Goal: Information Seeking & Learning: Learn about a topic

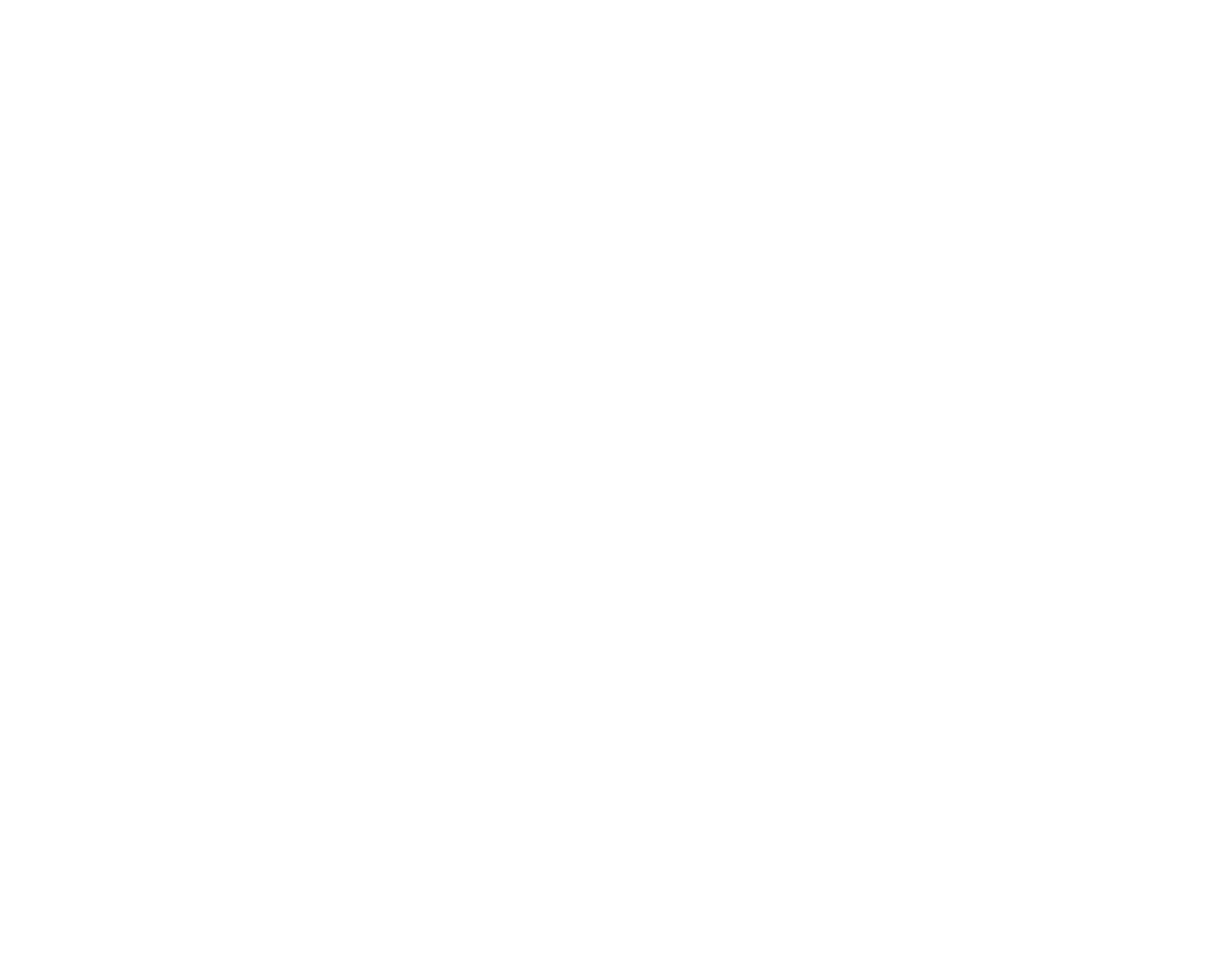
click at [608, 149] on div "You’re Almost There !" at bounding box center [613, 158] width 938 height 30
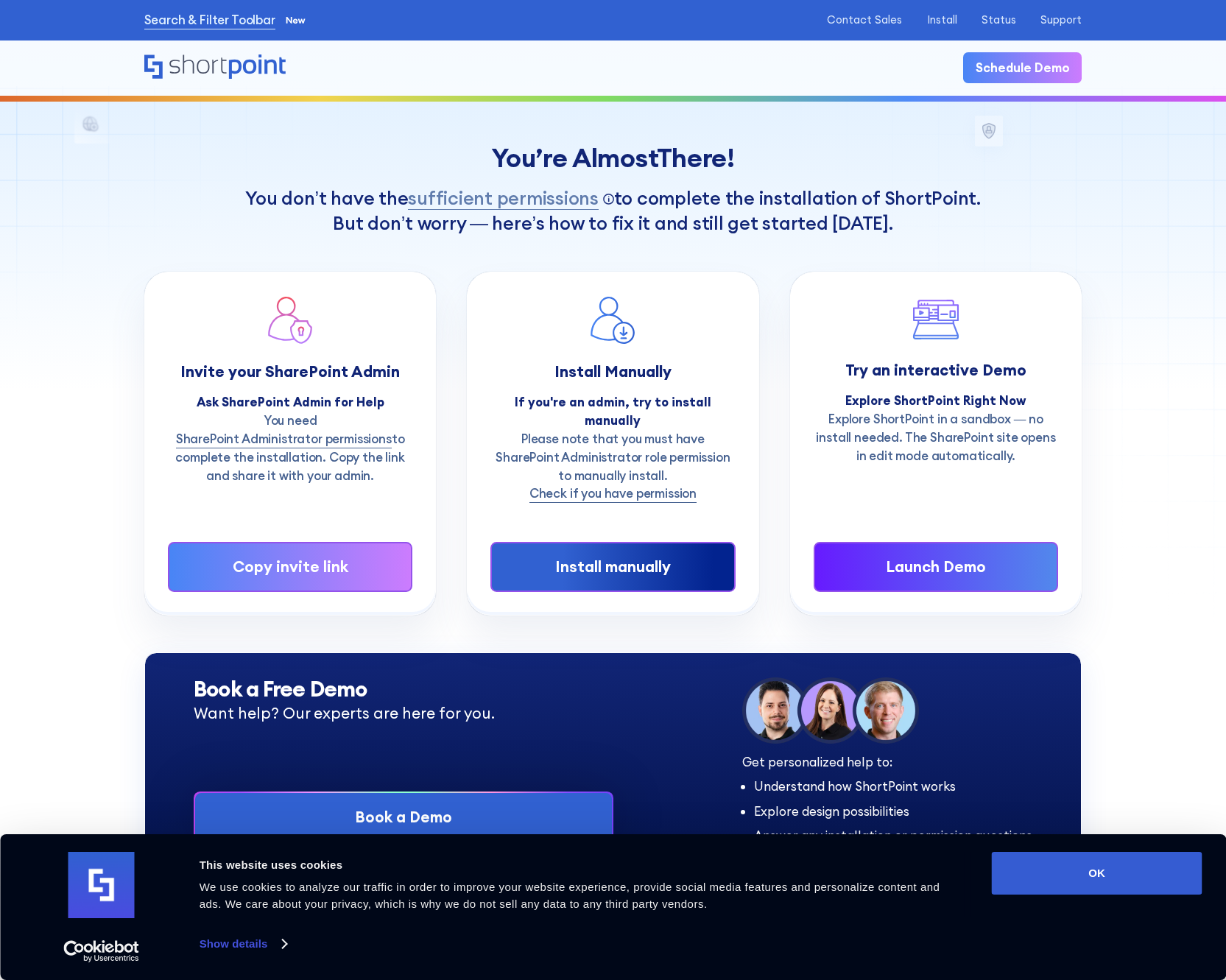
click at [1103, 864] on button "OK" at bounding box center [1097, 873] width 211 height 43
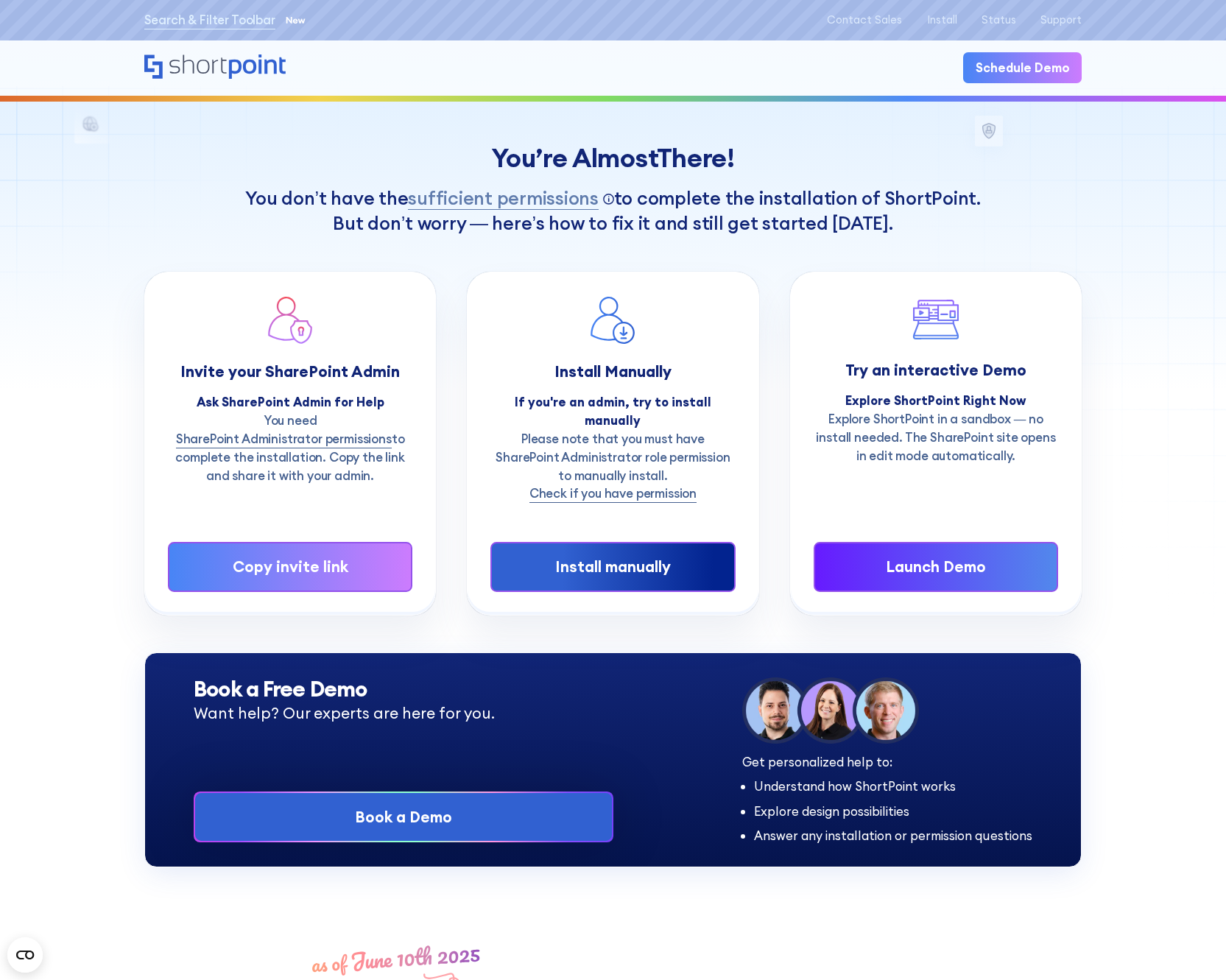
drag, startPoint x: 916, startPoint y: 546, endPoint x: 904, endPoint y: 554, distance: 14.4
click at [916, 555] on div "Launch Demo" at bounding box center [935, 567] width 193 height 23
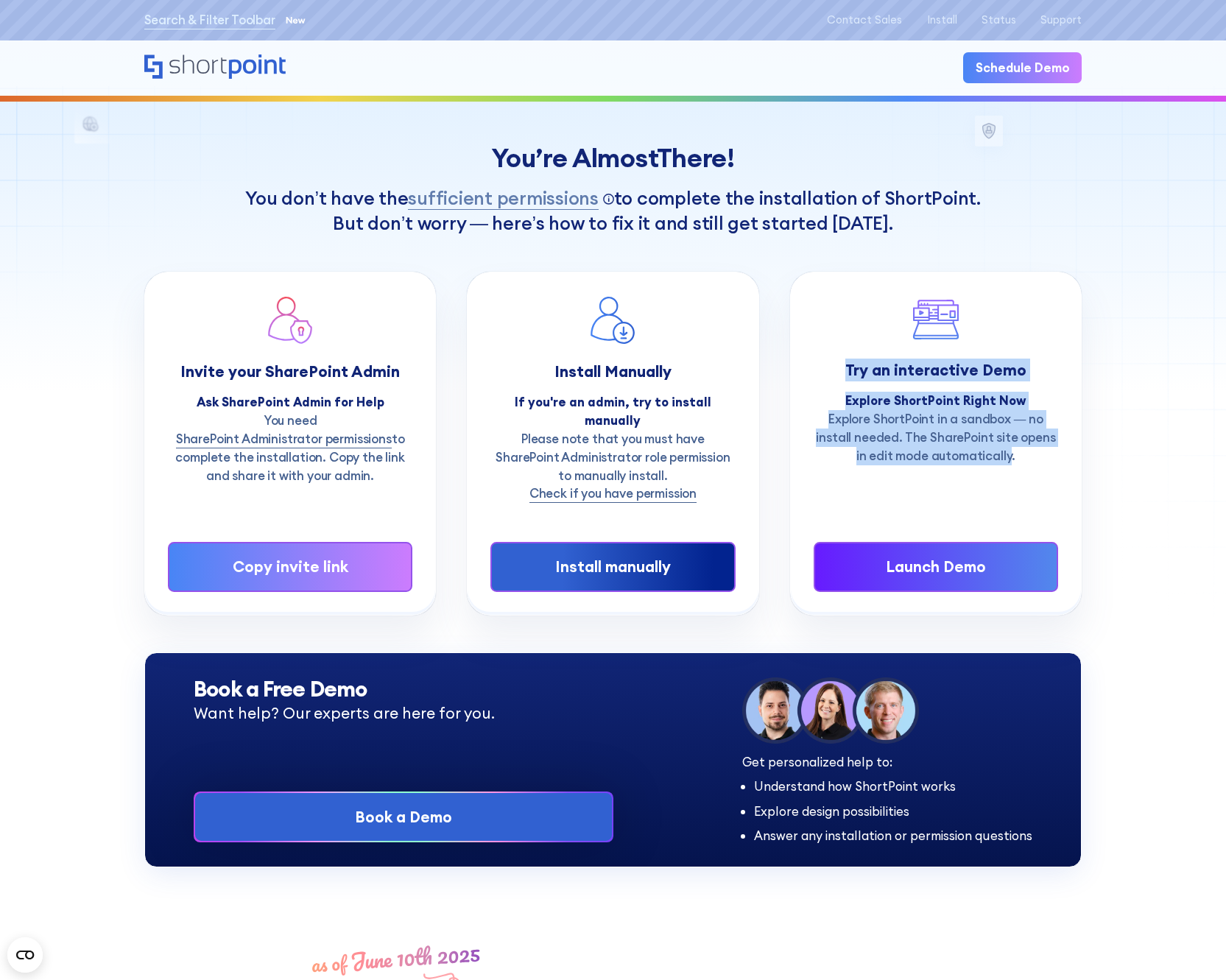
drag, startPoint x: 944, startPoint y: 335, endPoint x: 1013, endPoint y: 463, distance: 145.4
click at [1015, 465] on div "Try an interactive Demo Explore ShortPoint Right Now Explore ShortPoint in a sa…" at bounding box center [936, 380] width 245 height 170
click at [964, 402] on strong "Explore ShortPoint Right Now" at bounding box center [935, 400] width 180 height 16
drag, startPoint x: 914, startPoint y: 371, endPoint x: 1001, endPoint y: 492, distance: 149.0
click at [998, 489] on div "Try an interactive Demo Explore ShortPoint Right Now Explore ShortPoint in a sa…" at bounding box center [936, 443] width 245 height 296
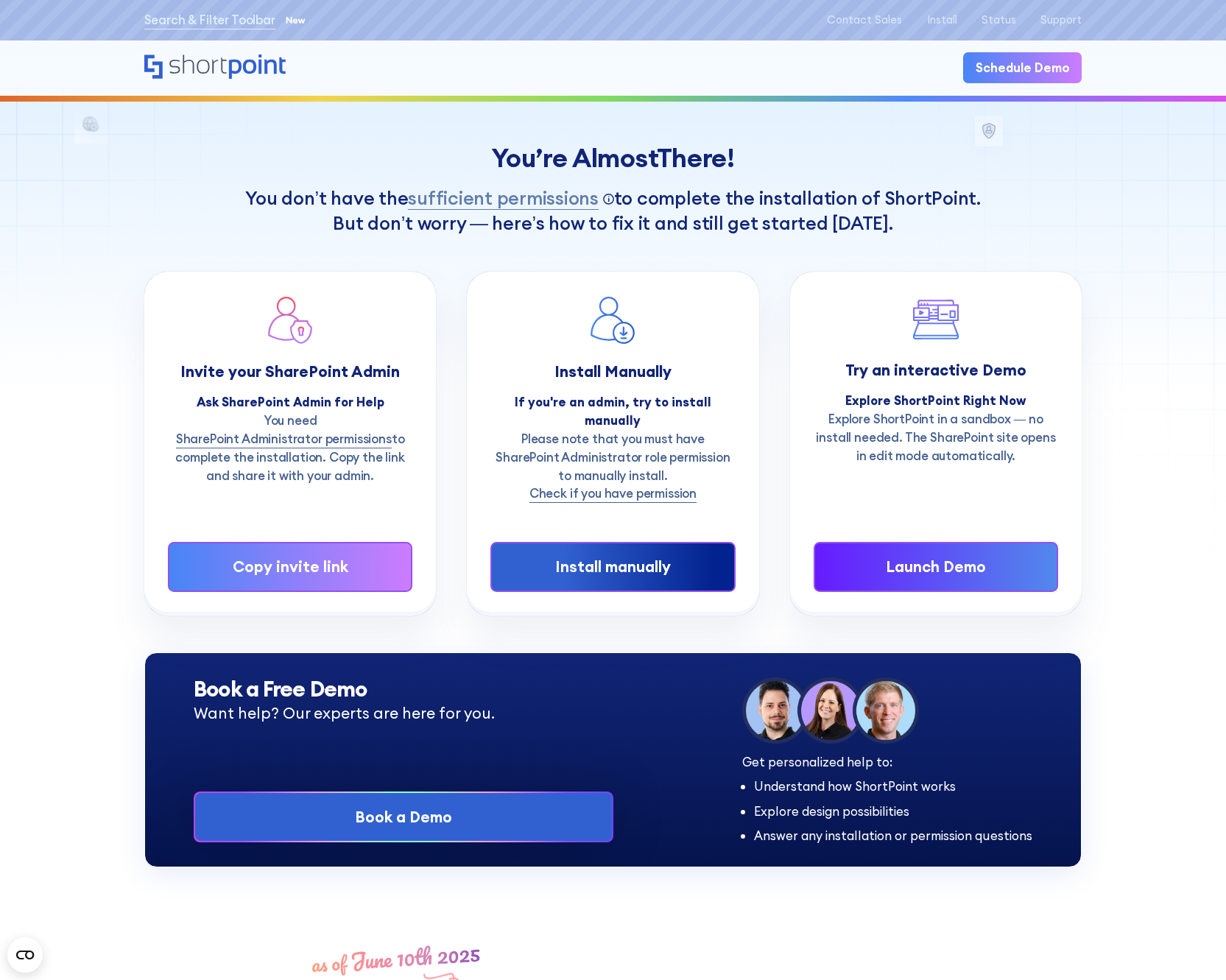
drag, startPoint x: 1001, startPoint y: 492, endPoint x: 934, endPoint y: 418, distance: 99.8
click at [1000, 492] on div "Try an interactive Demo Explore ShortPoint Right Now Explore ShortPoint in a sa…" at bounding box center [936, 443] width 245 height 296
